Goal: Information Seeking & Learning: Learn about a topic

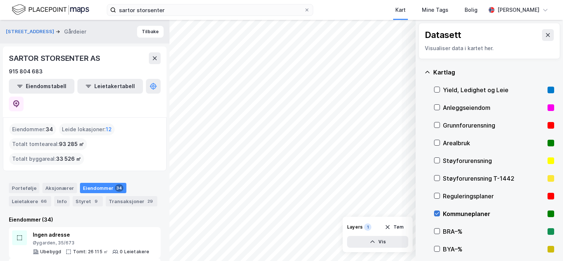
click at [436, 214] on icon at bounding box center [437, 213] width 4 height 3
click at [438, 196] on icon at bounding box center [436, 195] width 5 height 5
click at [437, 196] on icon at bounding box center [437, 195] width 4 height 3
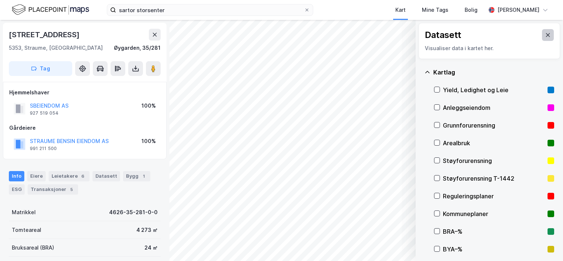
click at [546, 35] on button at bounding box center [548, 35] width 12 height 12
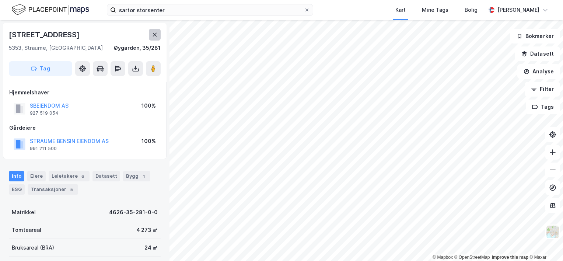
click at [154, 32] on icon at bounding box center [155, 35] width 6 height 6
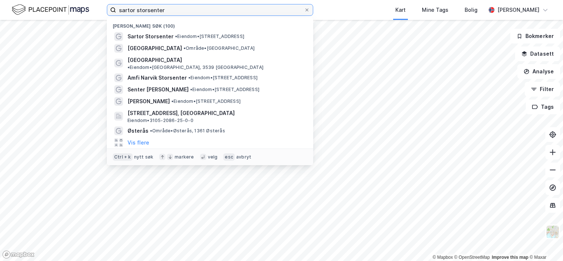
drag, startPoint x: 175, startPoint y: 12, endPoint x: 111, endPoint y: 13, distance: 63.7
click at [111, 13] on label "sartor storsenter" at bounding box center [210, 10] width 206 height 12
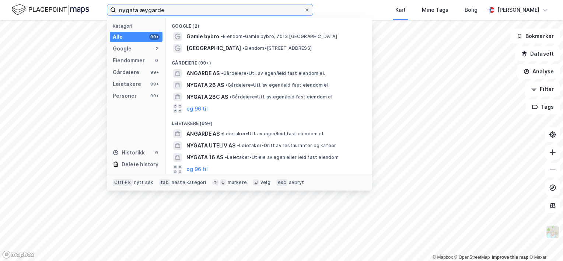
click at [143, 11] on input "nygata æygarde" at bounding box center [210, 9] width 188 height 11
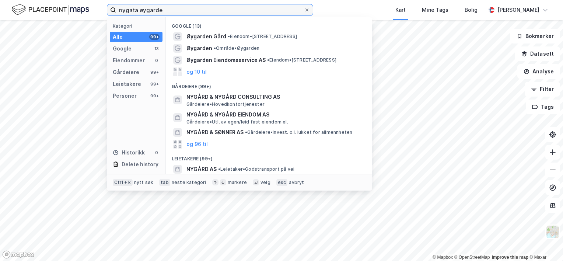
click at [162, 10] on input "nygata øygarde" at bounding box center [210, 9] width 188 height 11
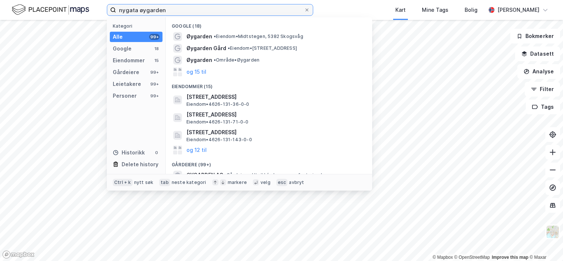
click at [146, 10] on input "nygata øygarden" at bounding box center [210, 9] width 188 height 11
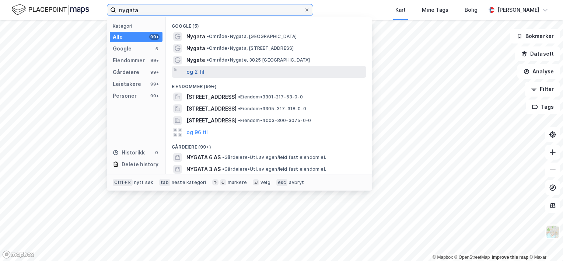
type input "nygata"
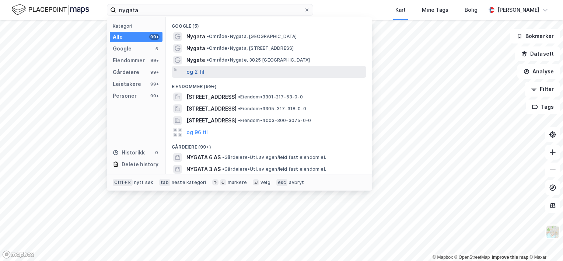
click at [192, 75] on button "og 2 til" at bounding box center [195, 71] width 18 height 9
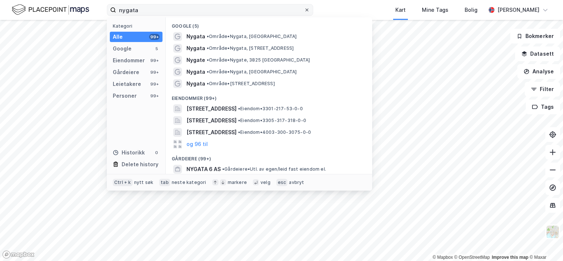
click at [306, 8] on icon at bounding box center [307, 10] width 4 height 4
click at [304, 8] on input "nygata" at bounding box center [210, 9] width 188 height 11
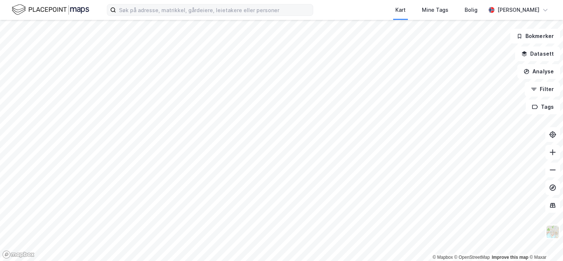
click at [329, 10] on div "Kart Mine Tags Bolig [PERSON_NAME]" at bounding box center [281, 10] width 563 height 20
click at [555, 225] on img at bounding box center [552, 232] width 14 height 14
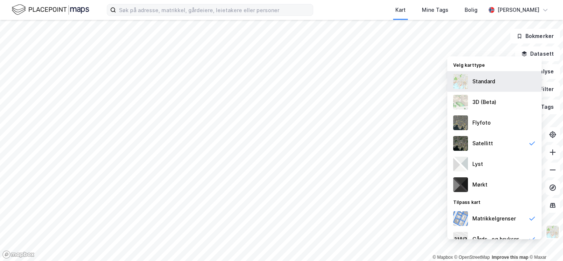
click at [492, 84] on div "Standard" at bounding box center [483, 81] width 23 height 9
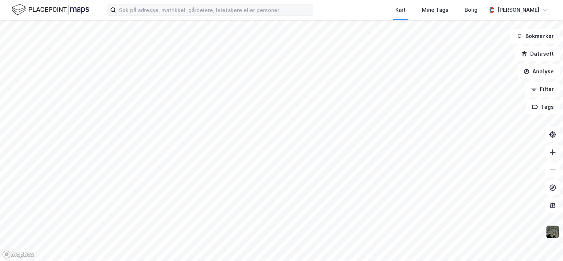
click at [276, 0] on html "Kart Mine Tags Bolig [PERSON_NAME] © Mapbox © OpenStreetMap Improve this map © …" at bounding box center [281, 130] width 563 height 261
click at [286, 3] on div "Kart Mine Tags Bolig [PERSON_NAME] © Mapbox © OpenStreetMap Improve this map © …" at bounding box center [281, 130] width 563 height 261
